Goal: Contribute content: Contribute content

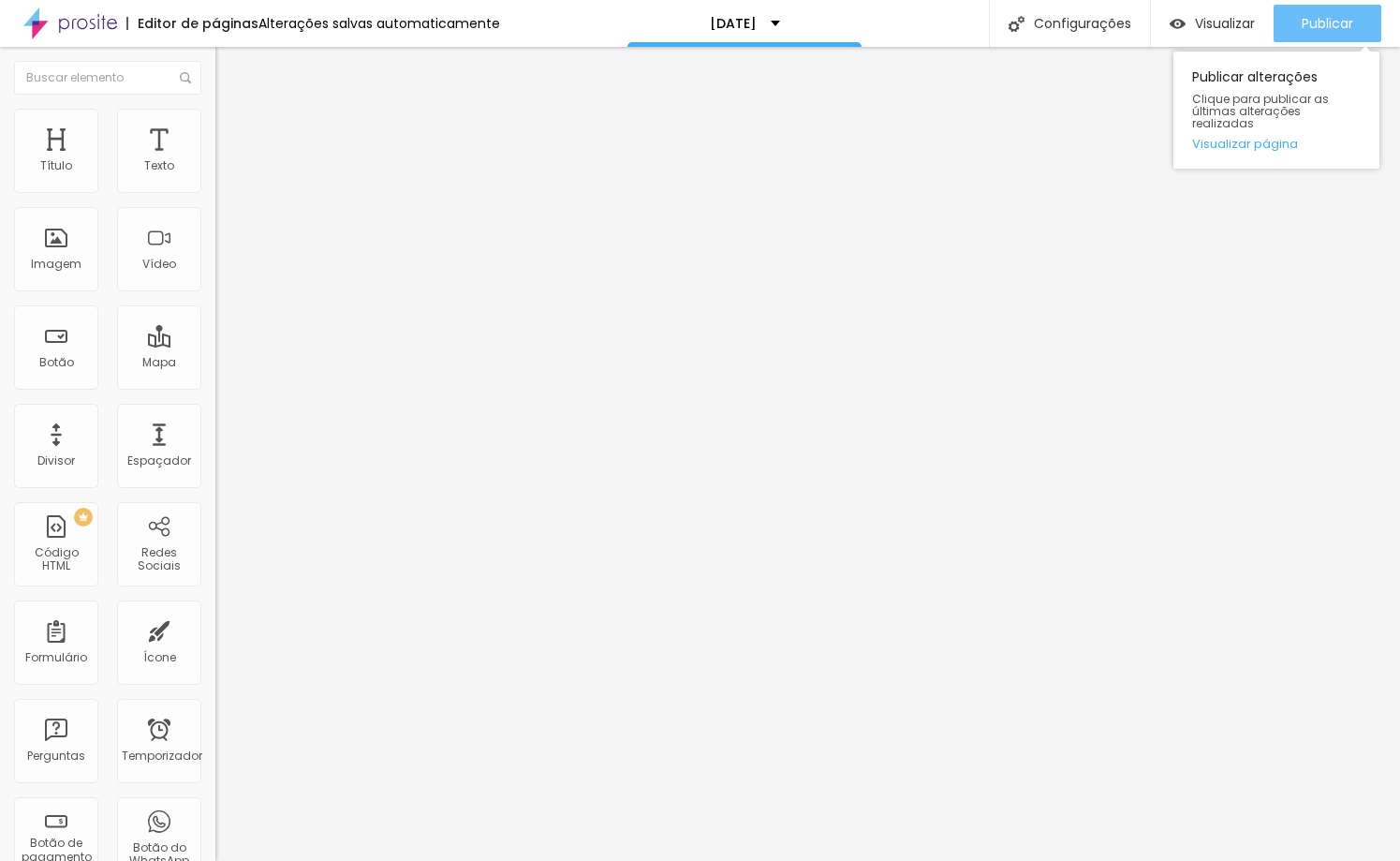
click at [1302, 20] on font "Publicar" at bounding box center [1328, 23] width 52 height 19
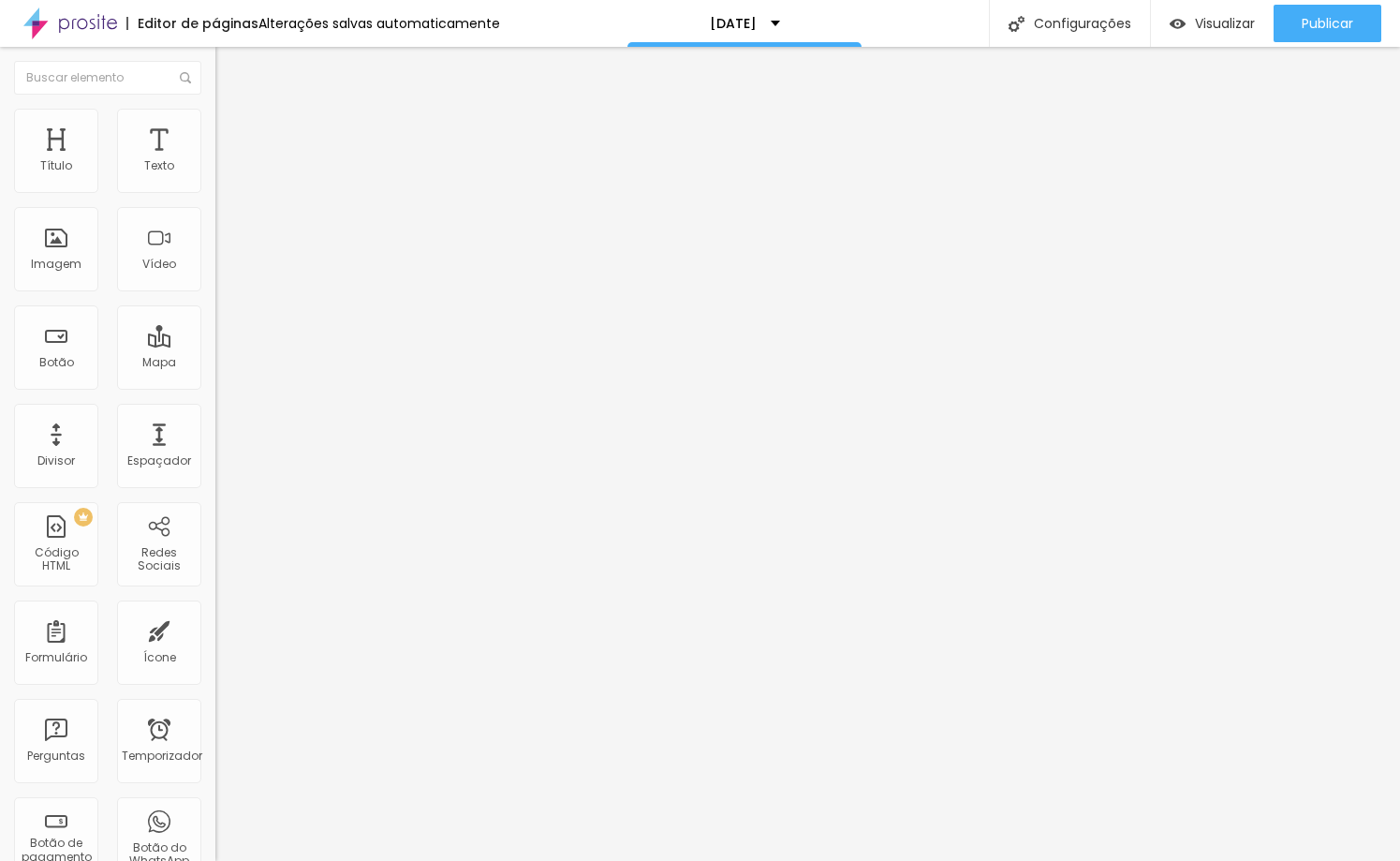
type input "32"
type input "31"
type input "30"
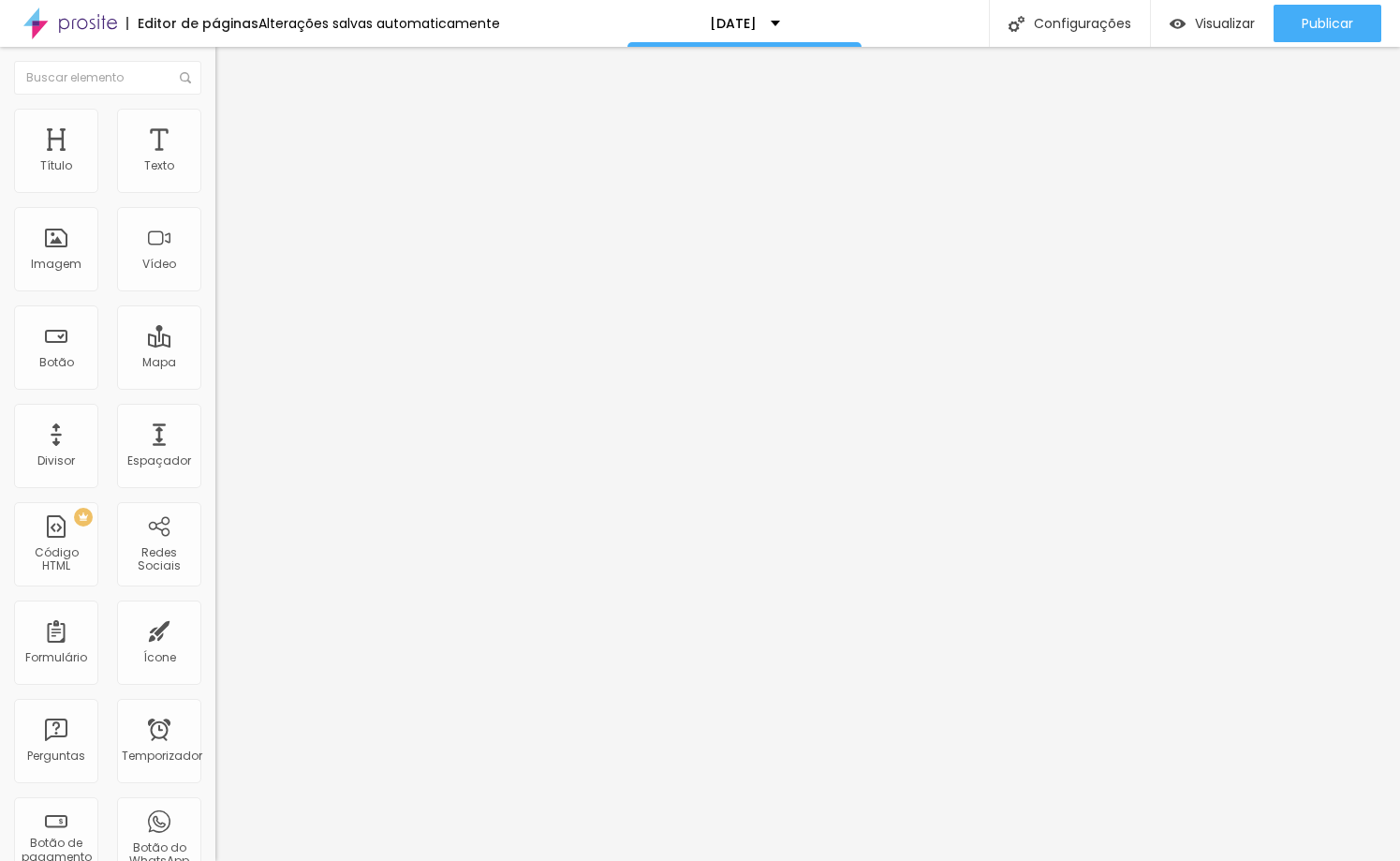
type input "30"
type input "29"
type input "28"
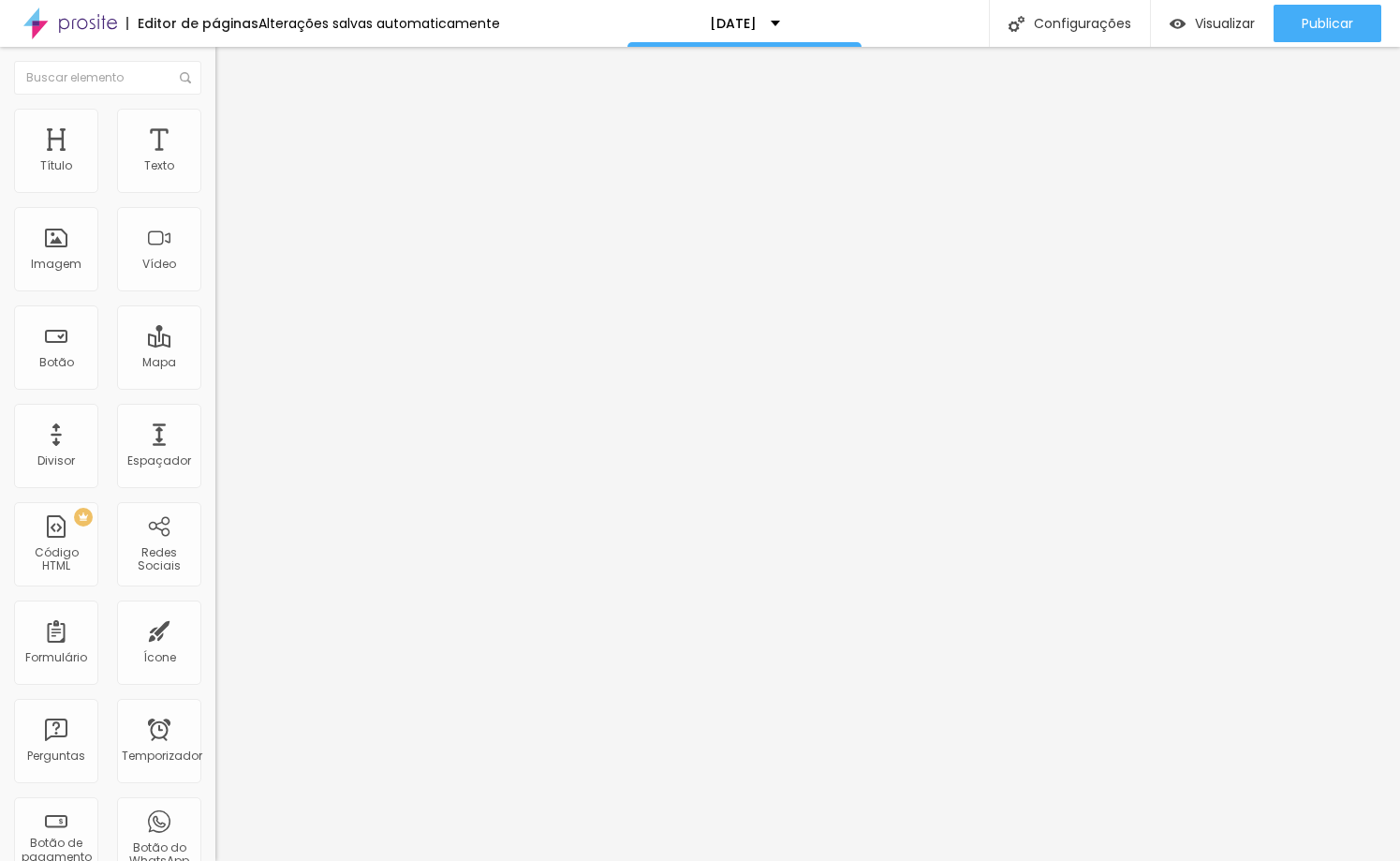
type input "27"
type input "26"
type input "25"
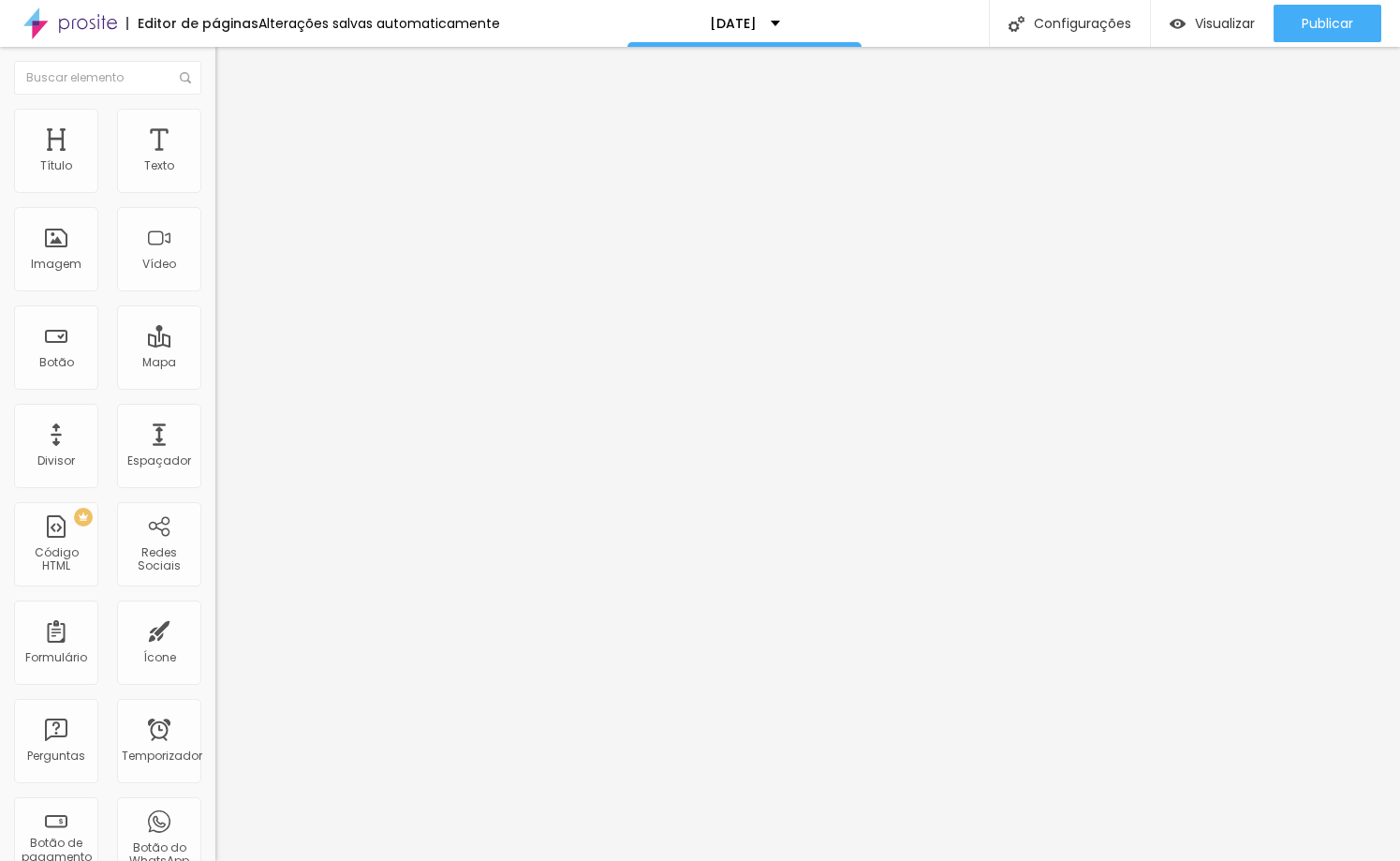
type input "25"
type input "24"
type input "23"
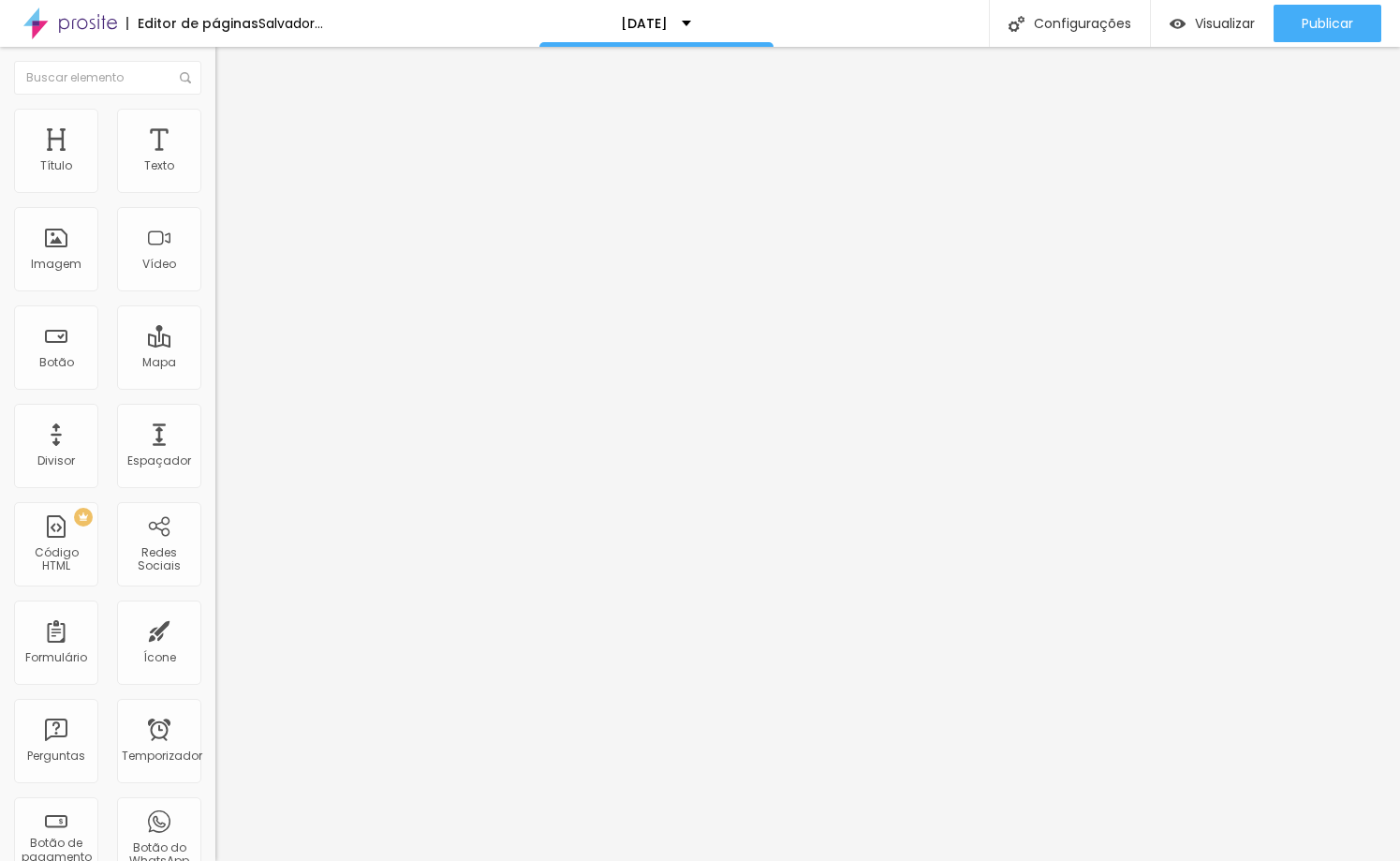
type input "22"
drag, startPoint x: 69, startPoint y: 390, endPoint x: 55, endPoint y: 399, distance: 16.6
type input "22"
click at [215, 442] on input "range" at bounding box center [275, 449] width 121 height 15
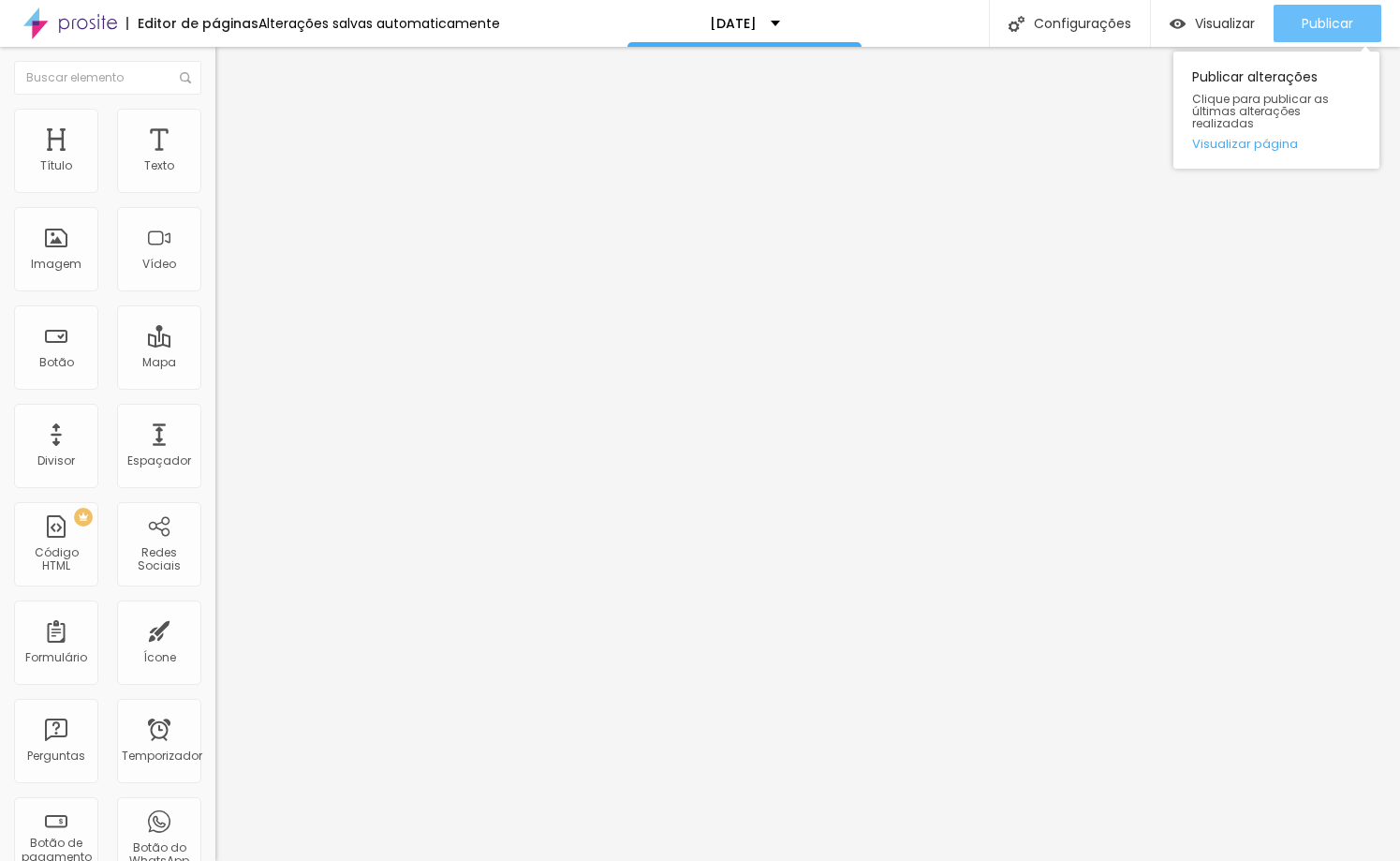
click at [1335, 33] on div "Publicar" at bounding box center [1328, 23] width 52 height 38
drag, startPoint x: 1324, startPoint y: 11, endPoint x: 1321, endPoint y: 27, distance: 16.3
click at [1324, 12] on div "Publicar" at bounding box center [1328, 23] width 52 height 38
